Goal: Navigation & Orientation: Find specific page/section

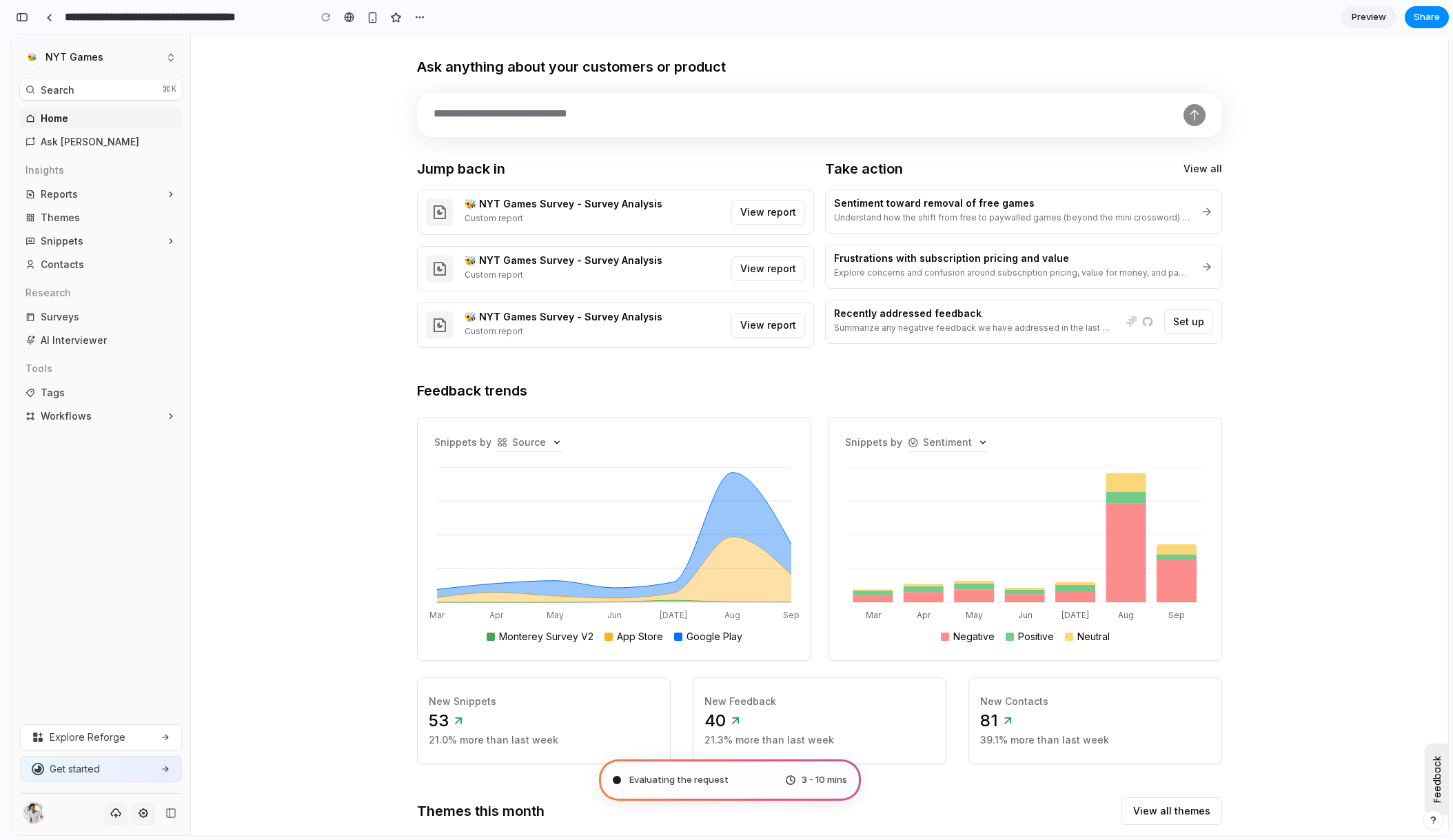
click at [785, 775] on div "3 - 10 mins" at bounding box center [816, 780] width 62 height 14
click at [797, 778] on div "3 - 10 mins" at bounding box center [816, 780] width 62 height 14
click at [25, 18] on div "button" at bounding box center [21, 18] width 13 height 10
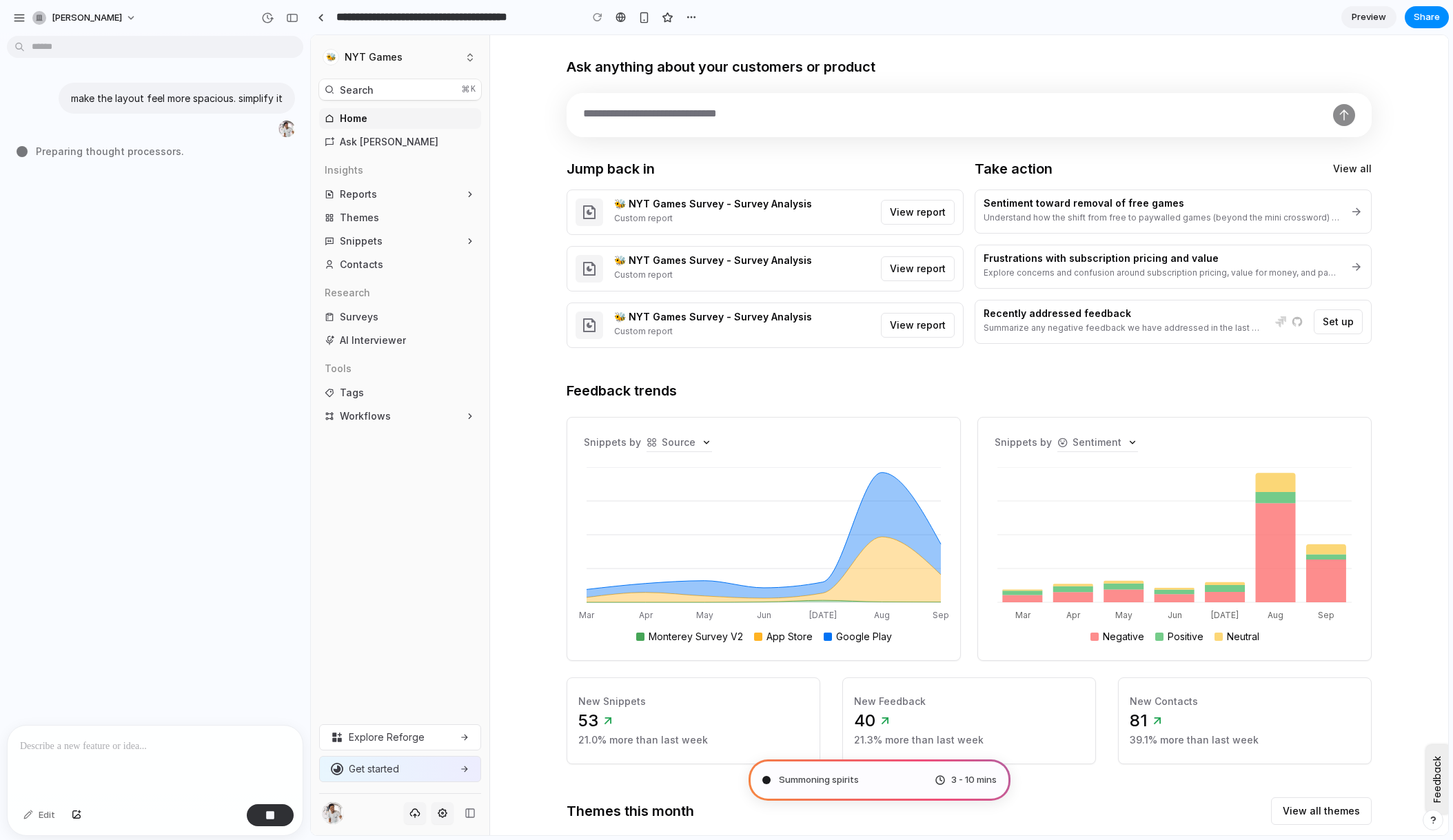
click at [15, 2] on div "[PERSON_NAME]" at bounding box center [155, 17] width 310 height 33
click at [22, 18] on div "button" at bounding box center [18, 18] width 13 height 13
type input "**********"
click at [16, 17] on div "button" at bounding box center [18, 18] width 13 height 13
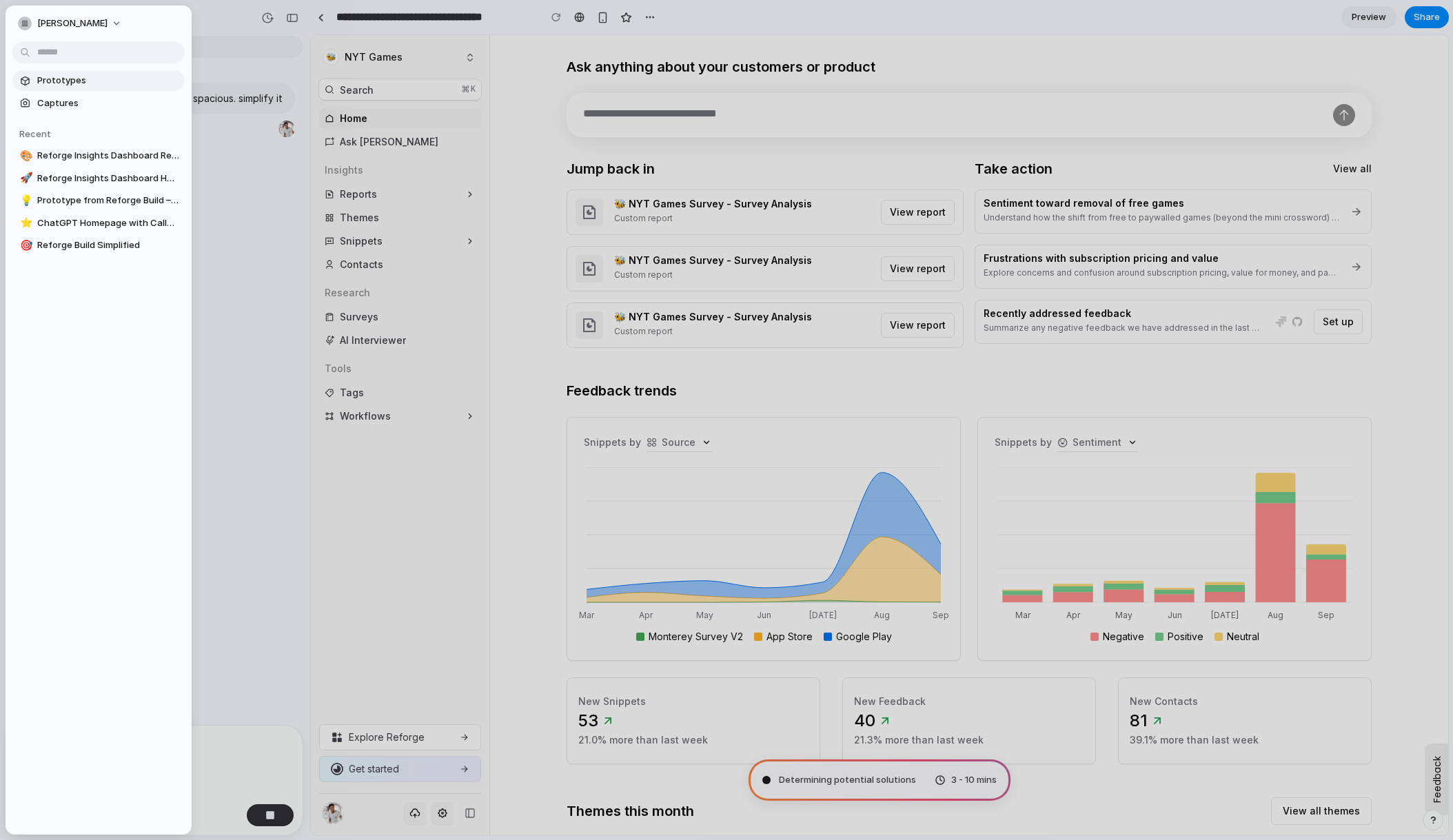
click at [47, 81] on span "Prototypes" at bounding box center [108, 81] width 142 height 14
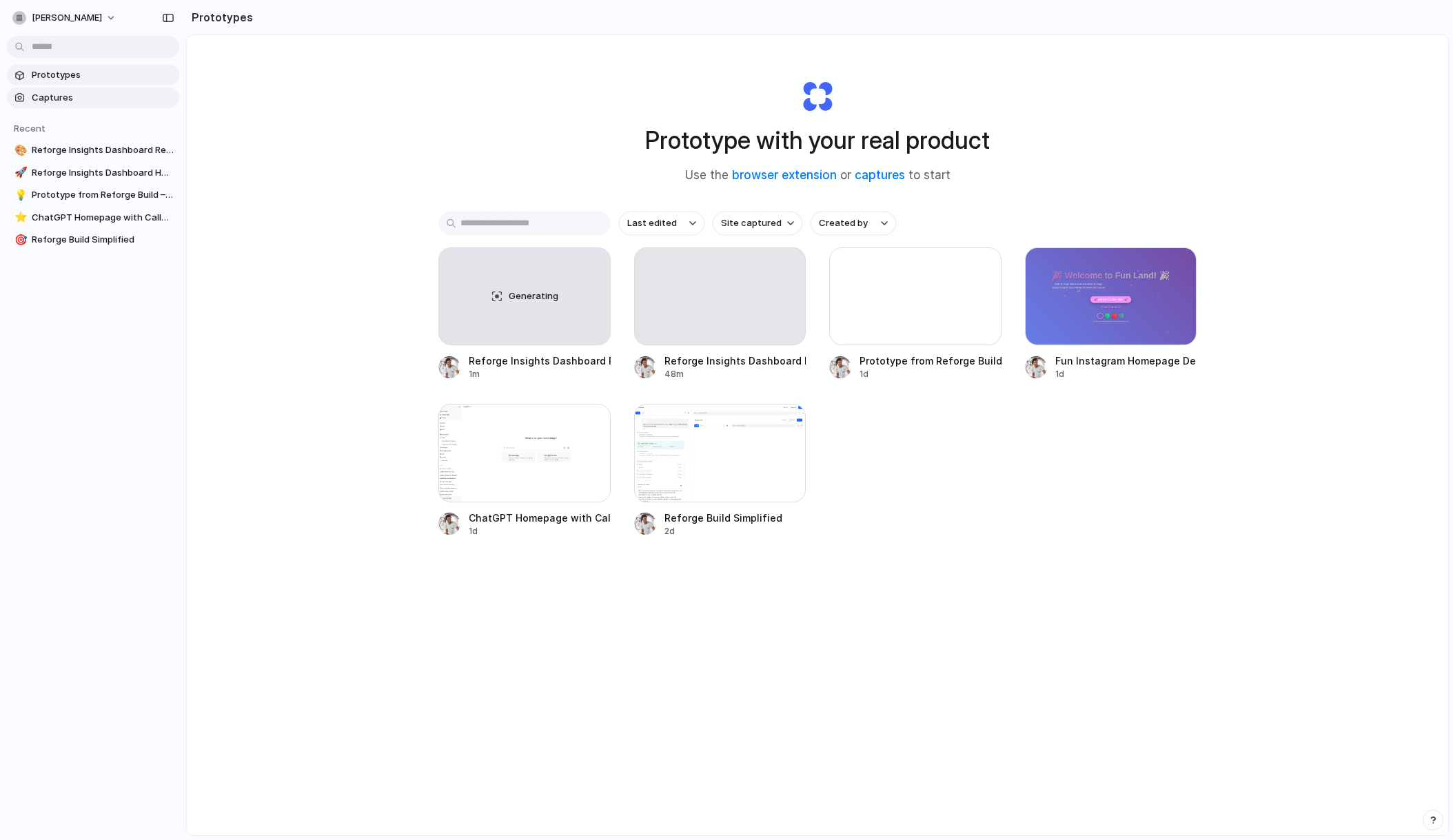
click at [44, 96] on span "Captures" at bounding box center [103, 98] width 142 height 14
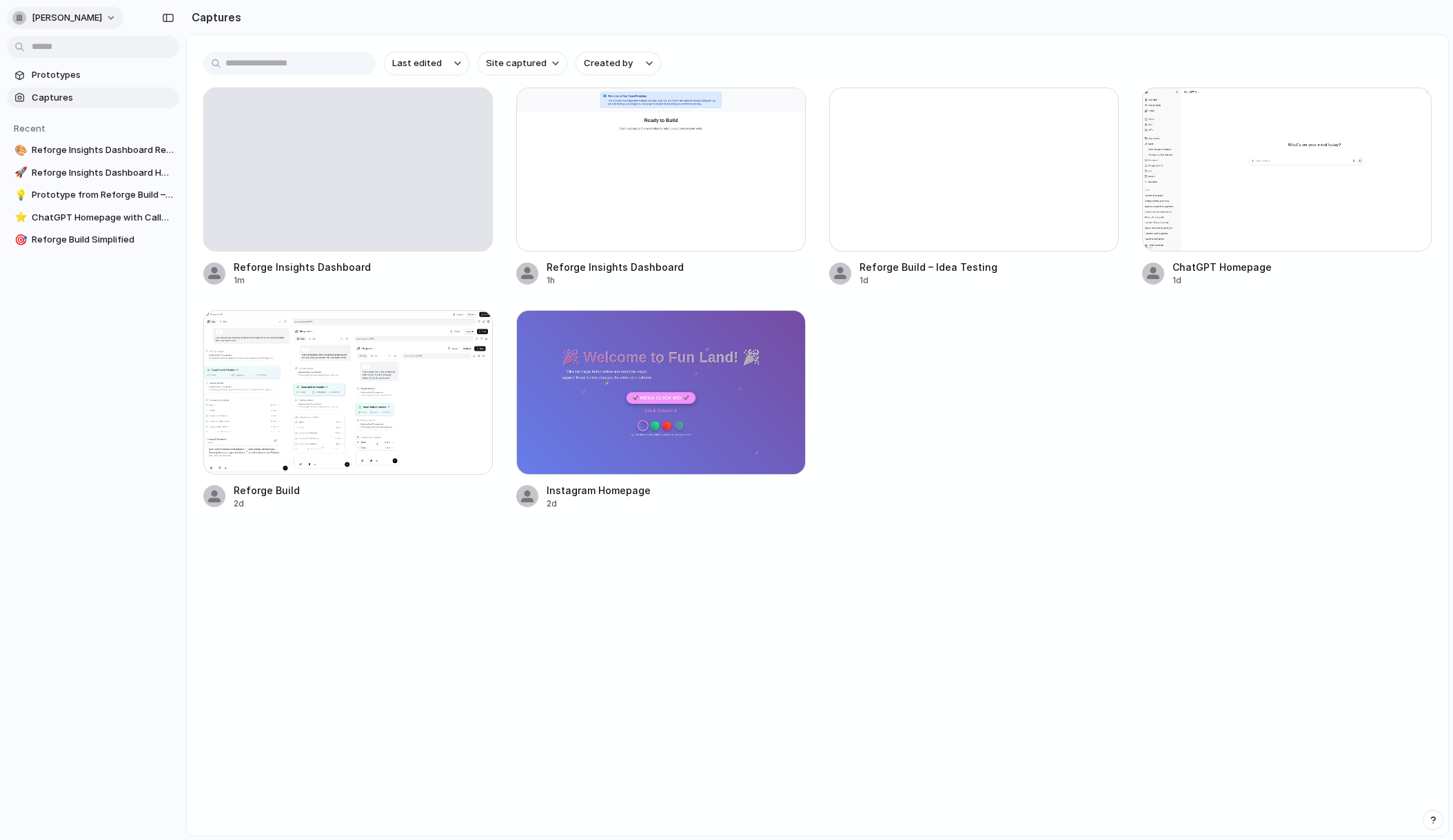
click at [99, 15] on button "[PERSON_NAME]" at bounding box center [65, 18] width 117 height 22
click at [56, 51] on span "Settings" at bounding box center [51, 49] width 38 height 14
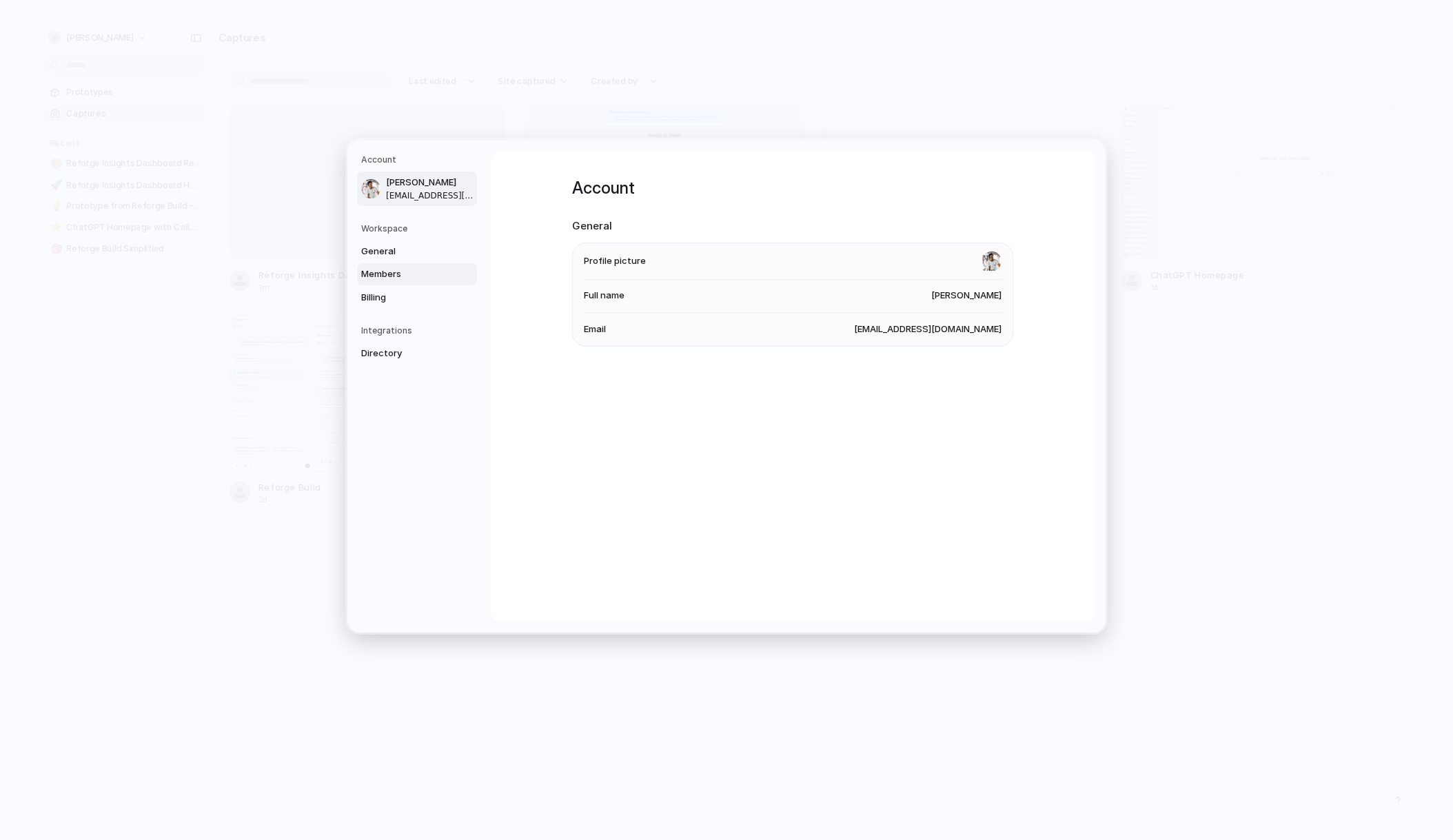
click at [394, 273] on span "Members" at bounding box center [405, 274] width 89 height 14
click at [394, 295] on span "Billing" at bounding box center [405, 298] width 89 height 14
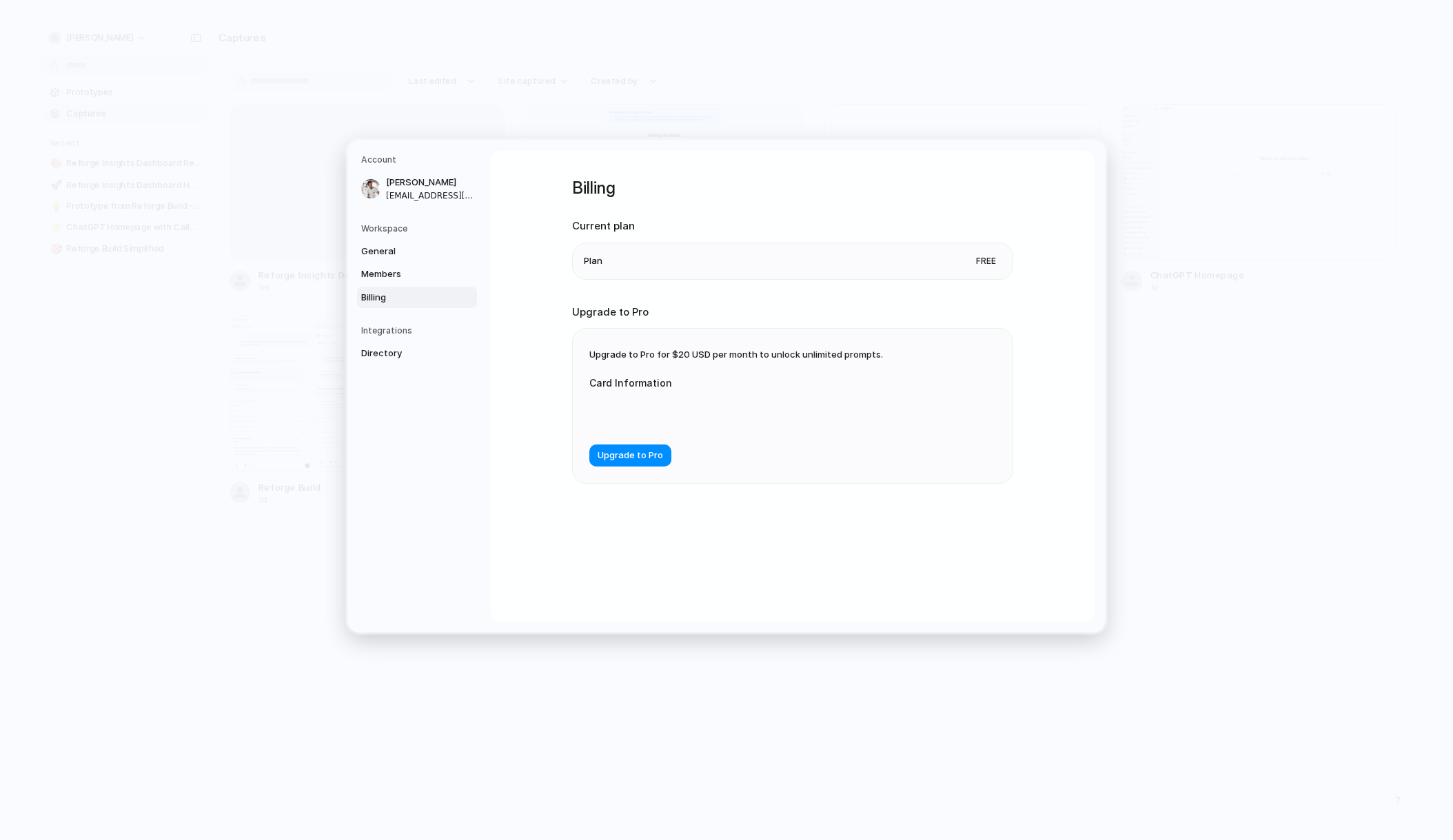
click at [380, 223] on h5 "Workspace" at bounding box center [418, 228] width 116 height 13
click at [380, 355] on span "Directory" at bounding box center [405, 354] width 89 height 14
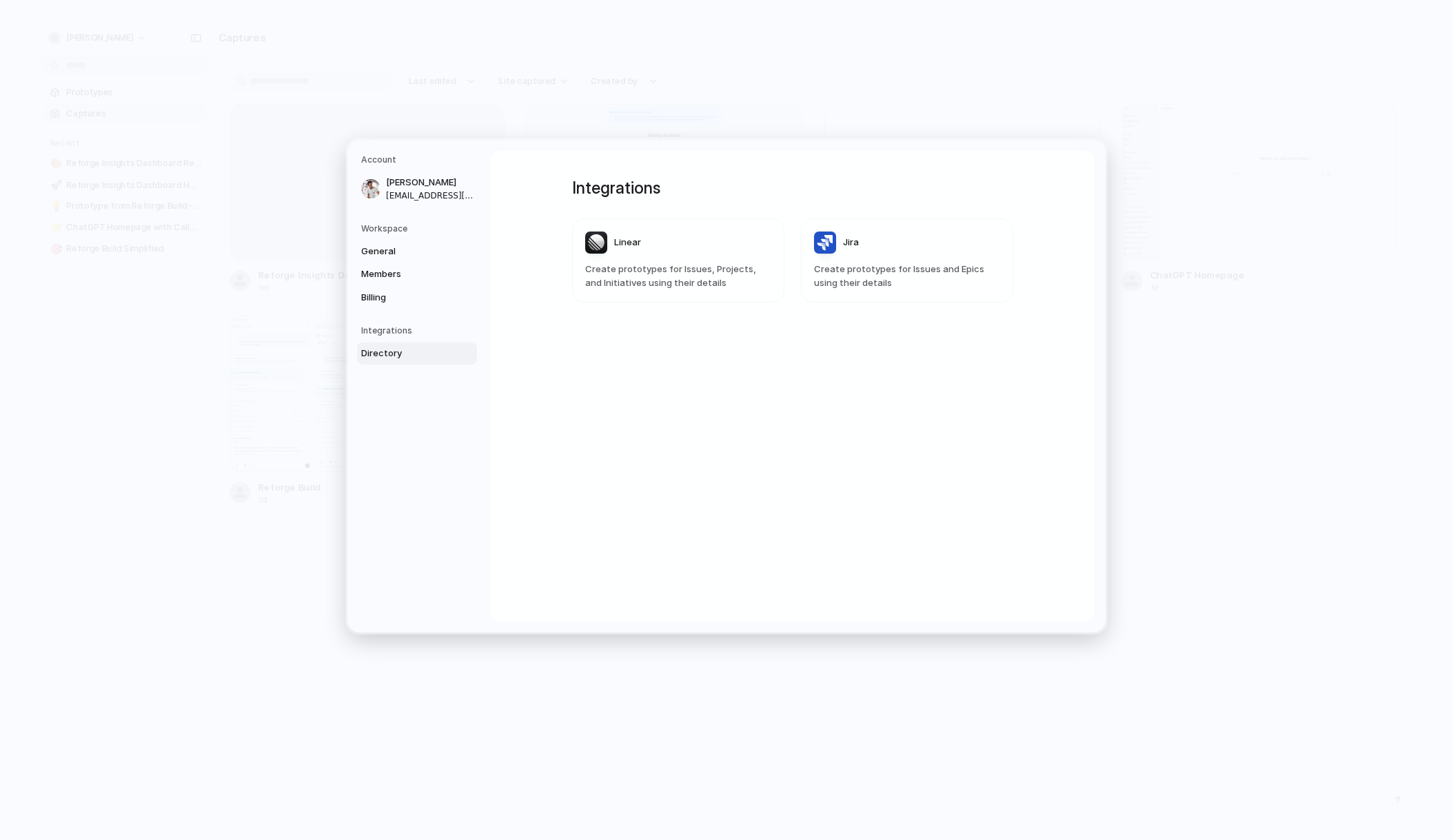
click at [384, 325] on h5 "Integrations" at bounding box center [418, 331] width 116 height 13
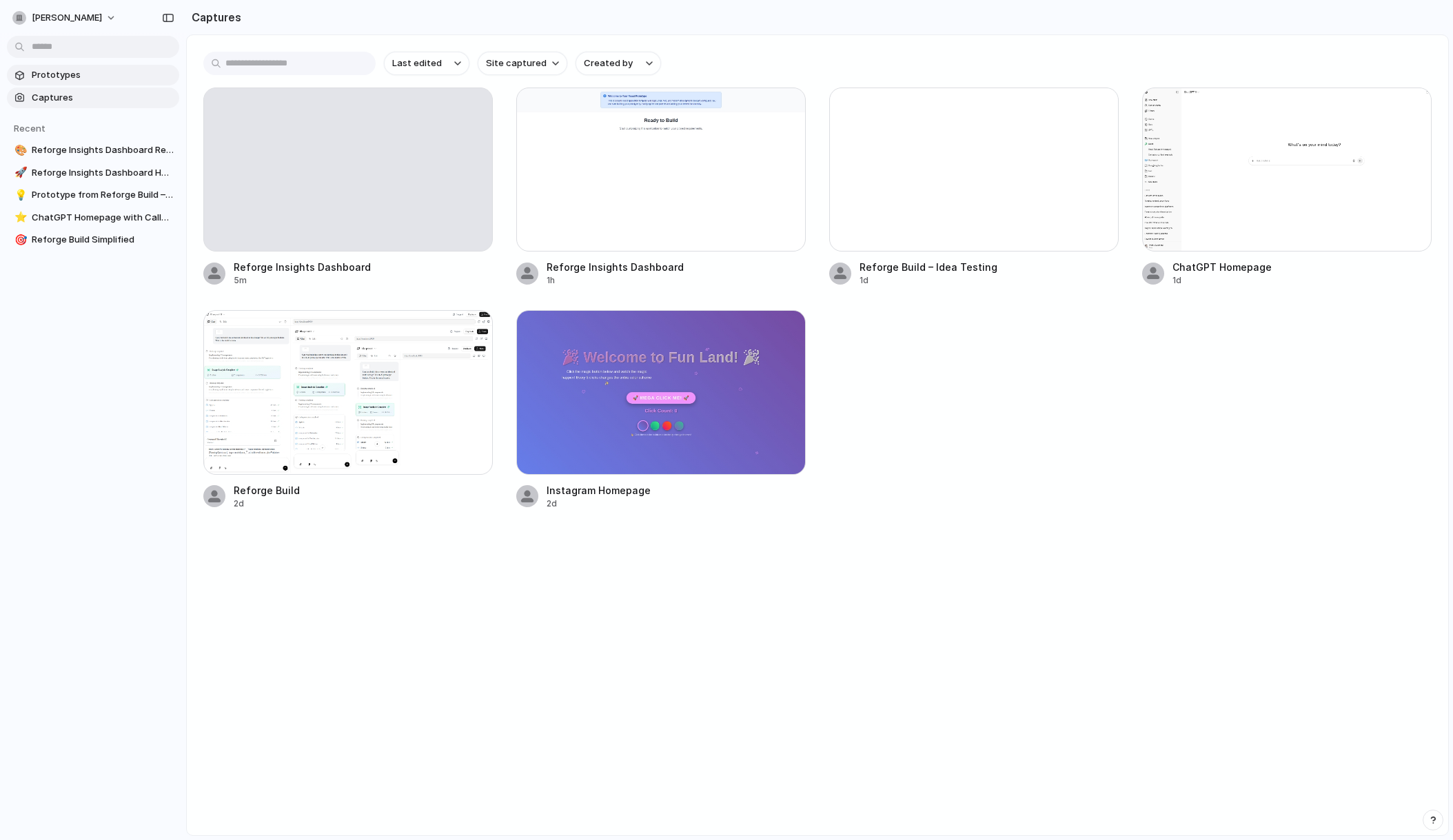
click at [55, 78] on span "Prototypes" at bounding box center [103, 75] width 142 height 14
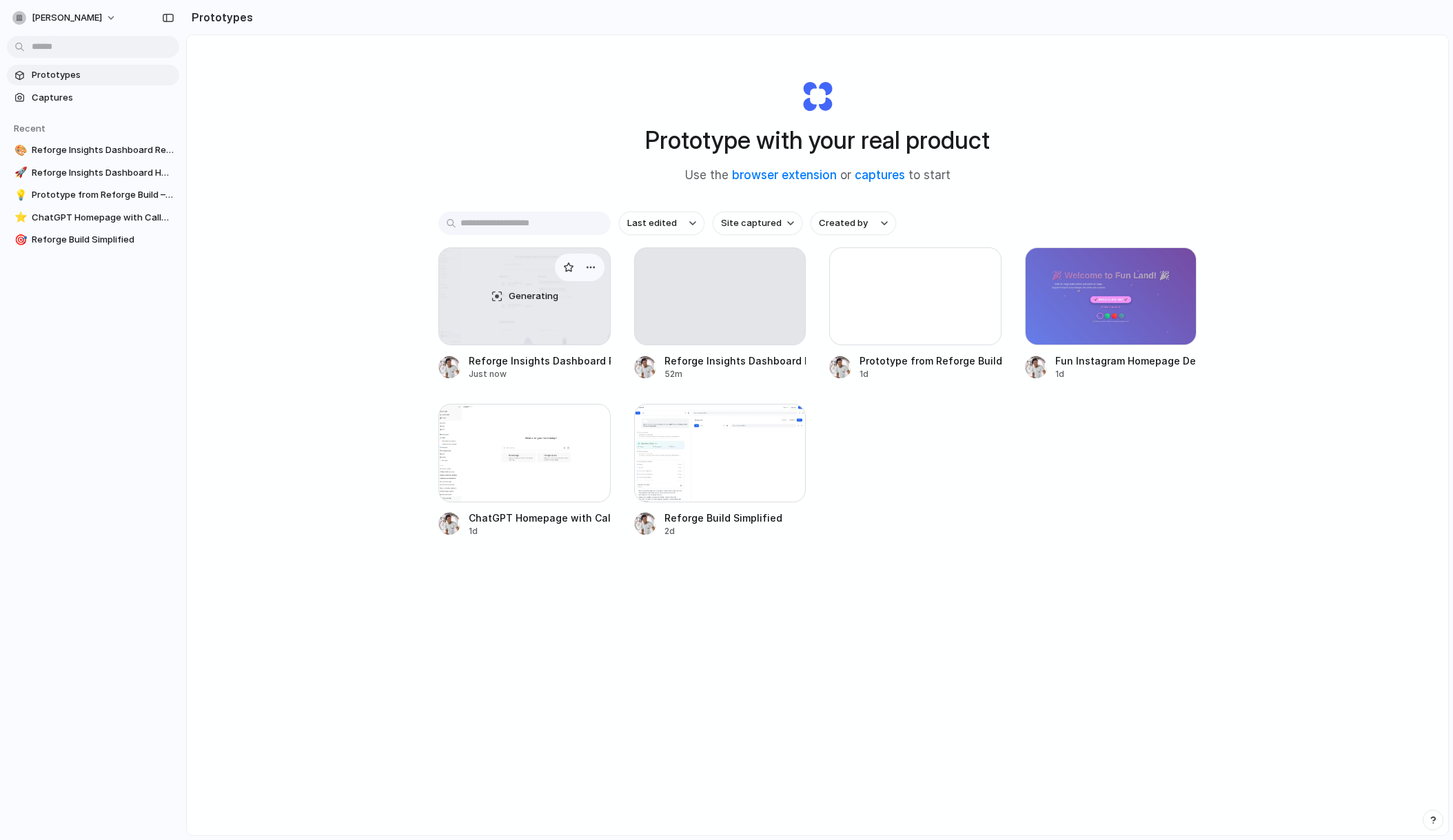
click at [508, 335] on div "Generating" at bounding box center [525, 296] width 171 height 96
